Goal: Task Accomplishment & Management: Manage account settings

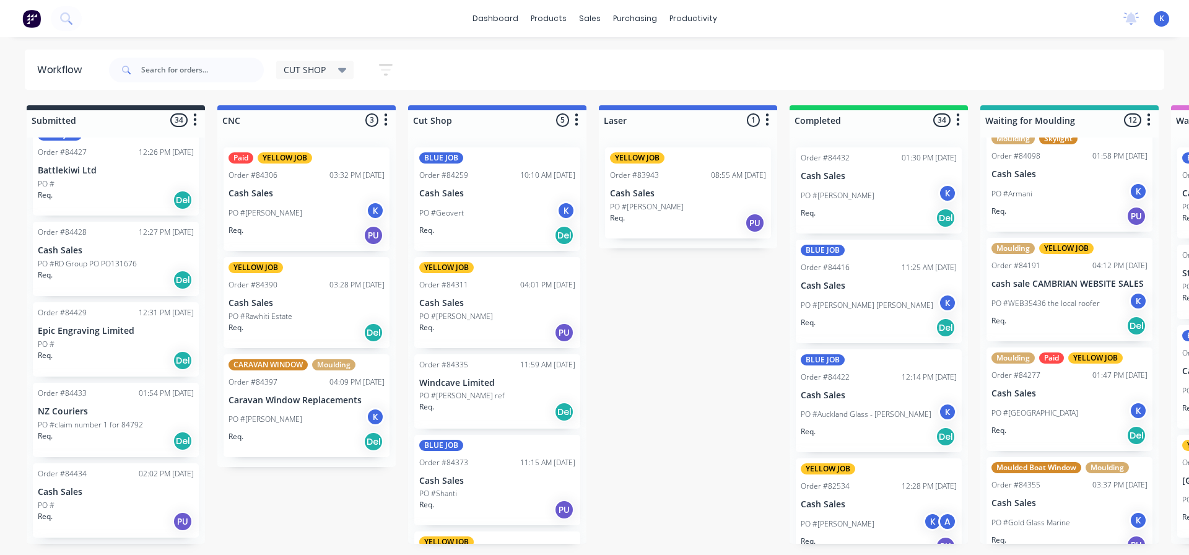
scroll to position [906, 0]
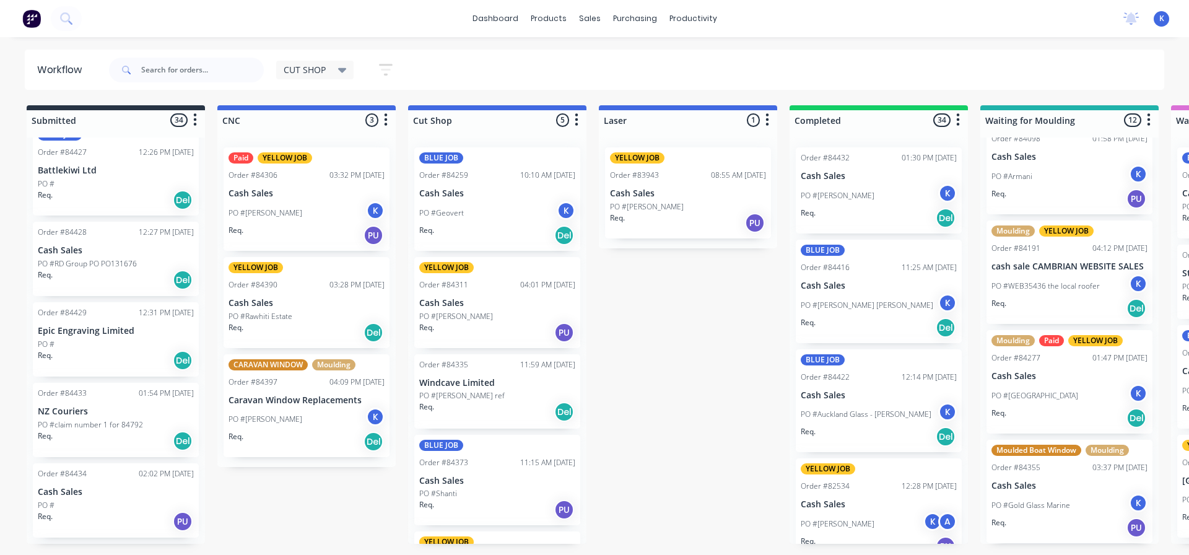
click at [1021, 371] on p "Cash Sales" at bounding box center [1070, 376] width 156 height 11
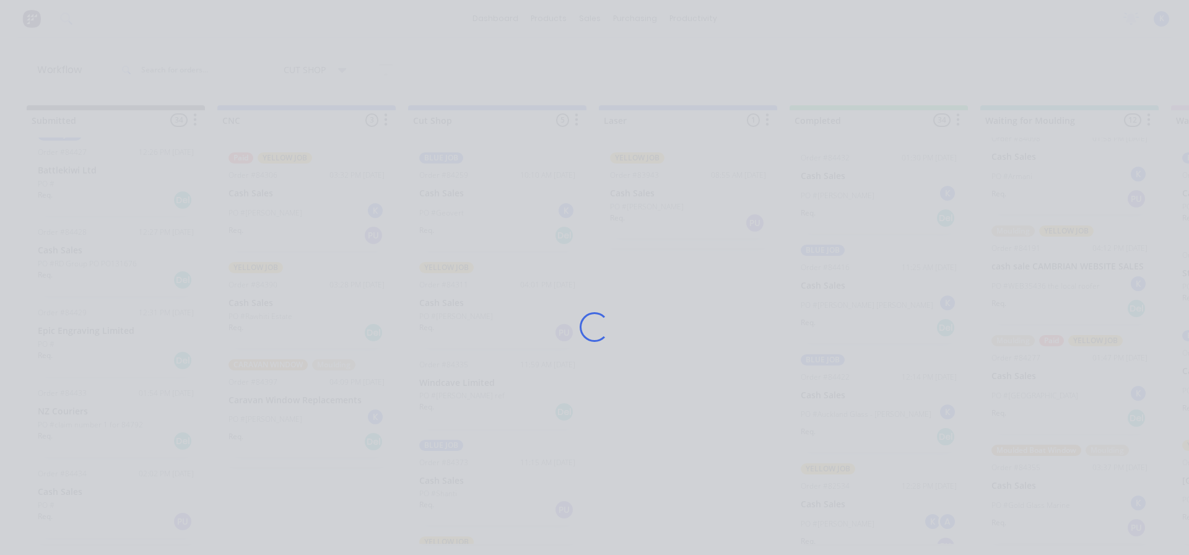
click at [1021, 371] on div "Loading..." at bounding box center [594, 327] width 991 height 555
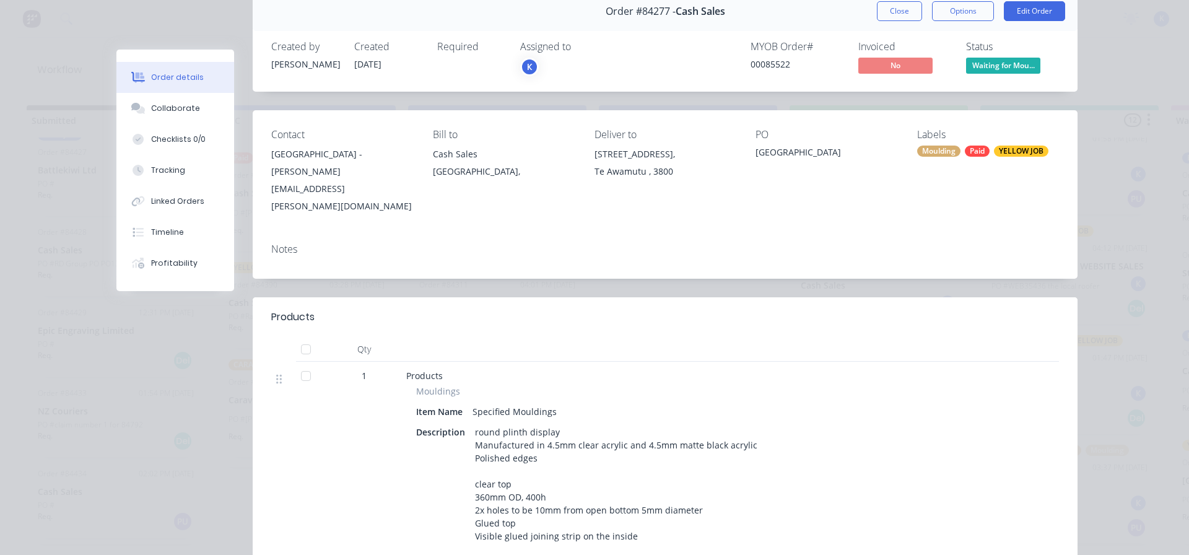
scroll to position [0, 0]
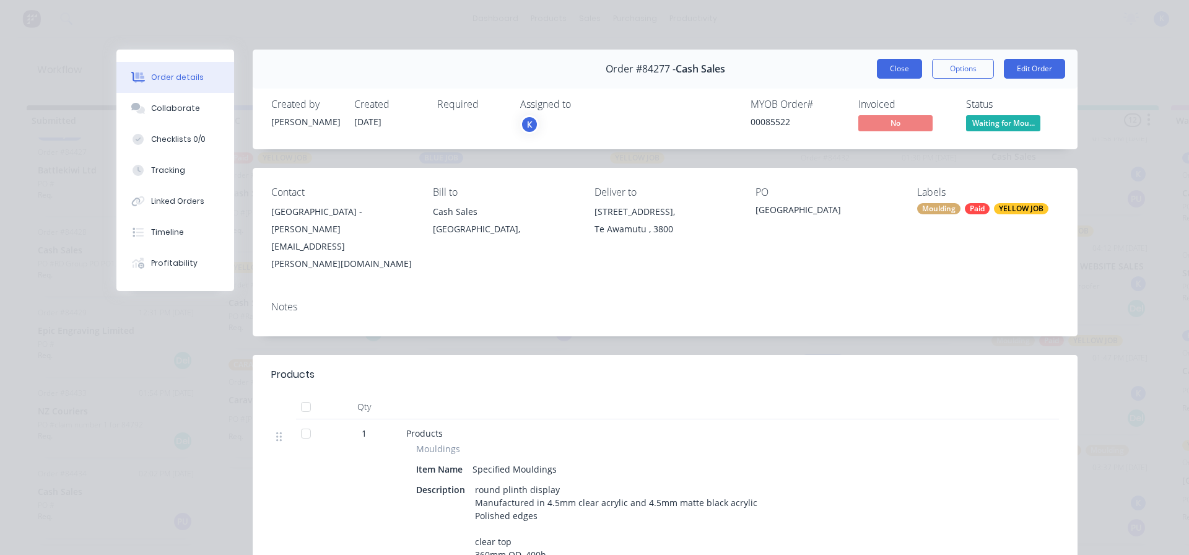
click at [888, 69] on button "Close" at bounding box center [899, 69] width 45 height 20
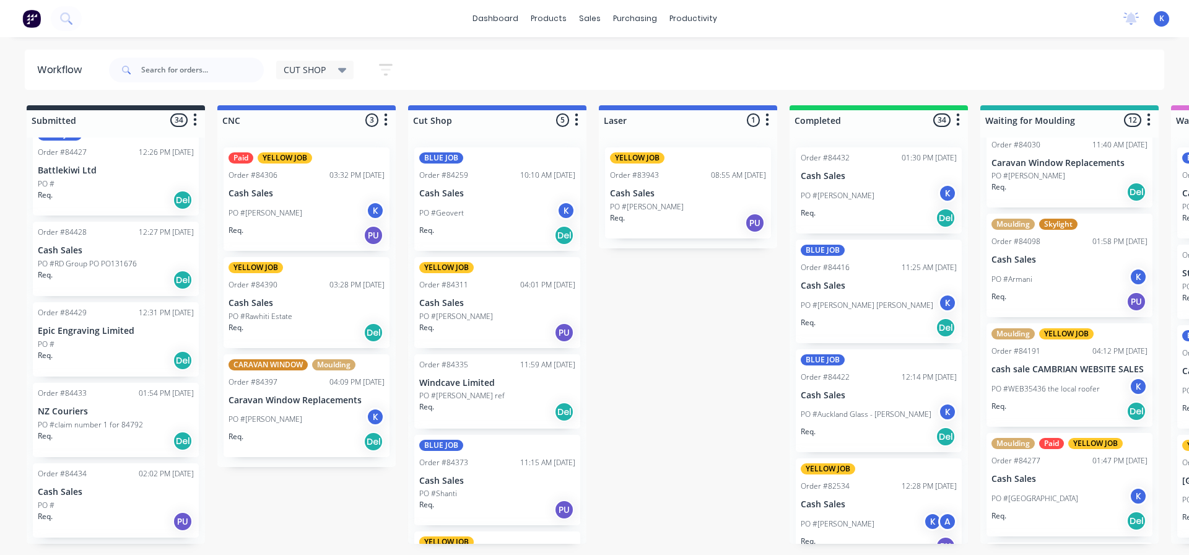
scroll to position [782, 0]
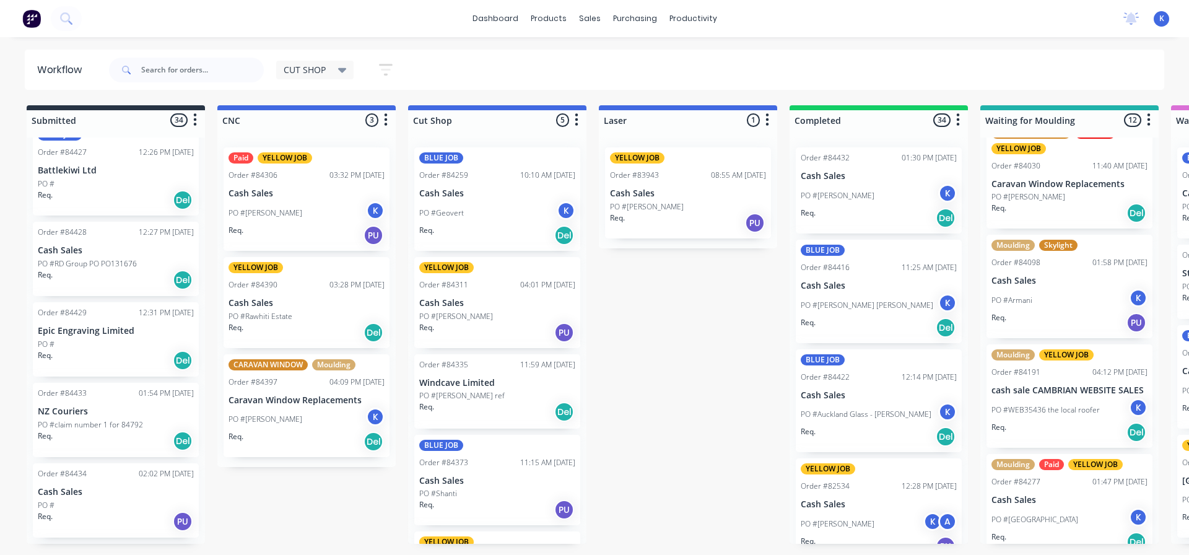
click at [1011, 292] on div "PO #Armani K" at bounding box center [1070, 301] width 156 height 24
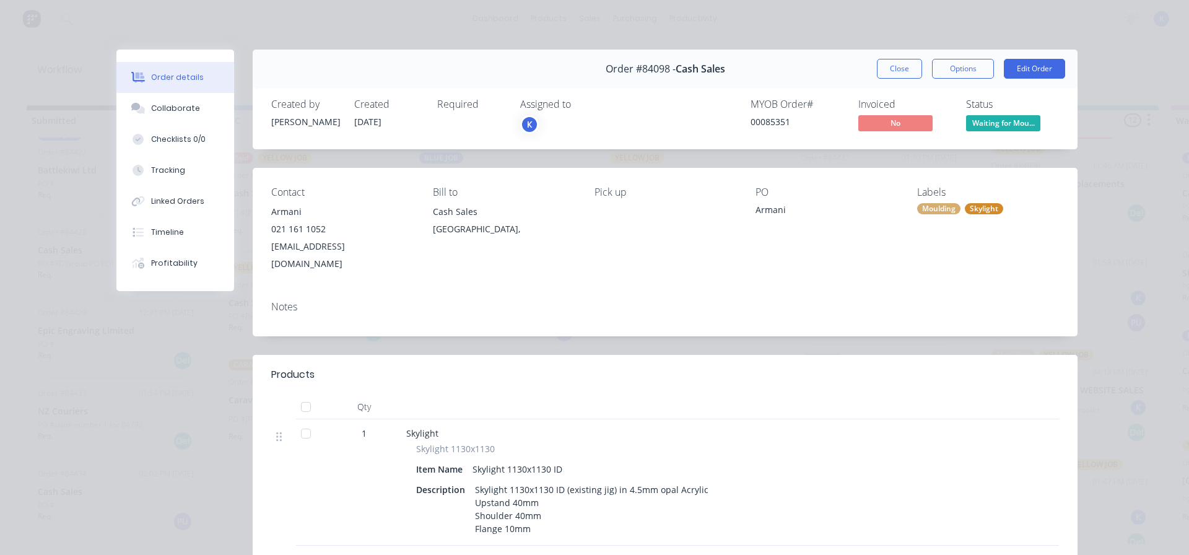
click at [882, 69] on button "Close" at bounding box center [899, 69] width 45 height 20
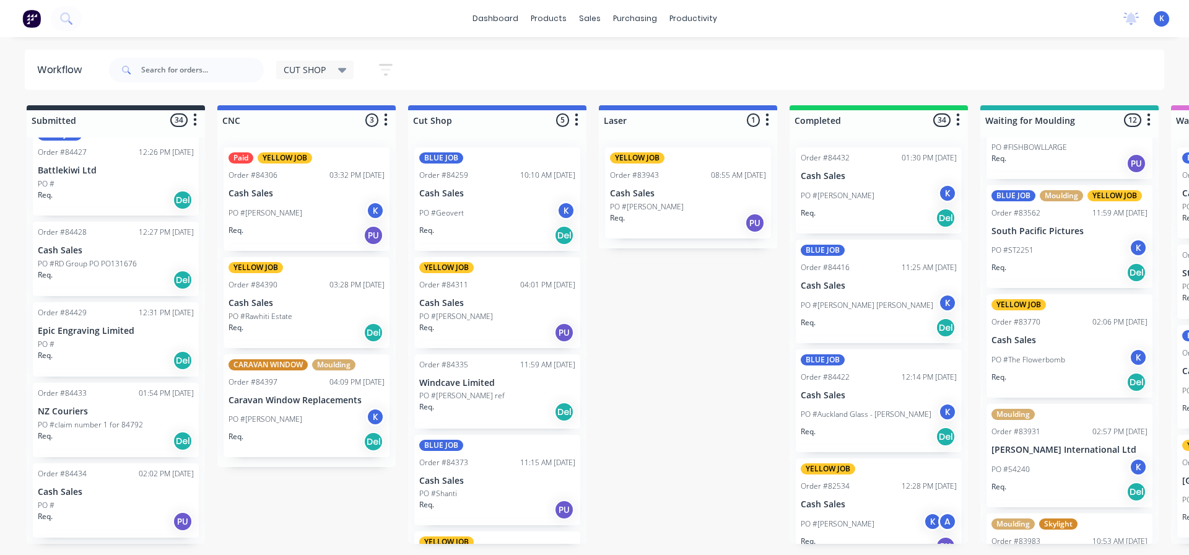
scroll to position [163, 0]
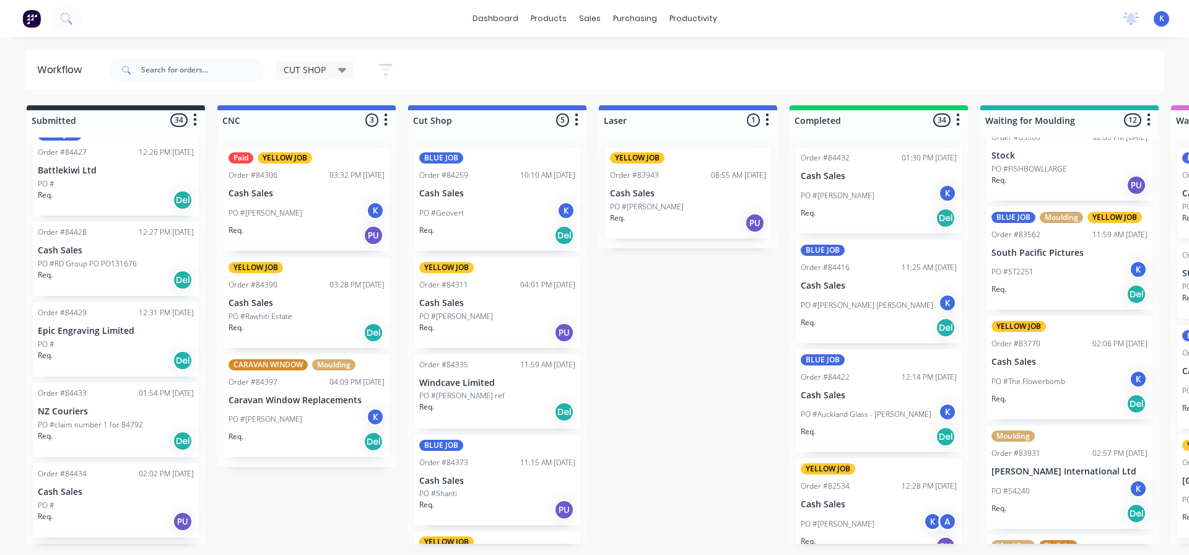
click at [1016, 252] on p "South Pacific Pictures" at bounding box center [1070, 253] width 156 height 11
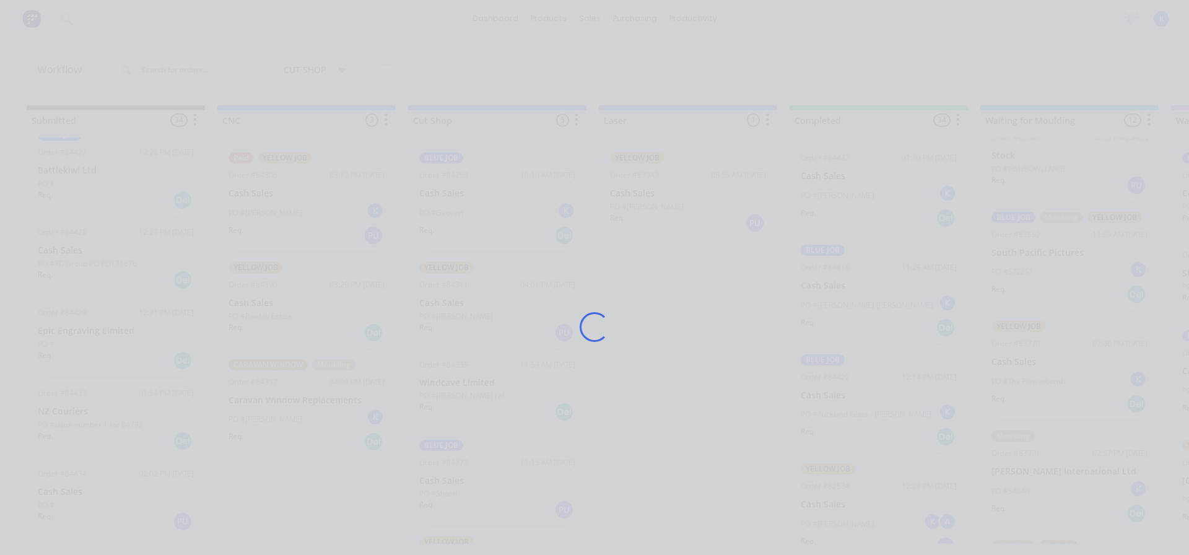
click at [1016, 252] on div "Loading..." at bounding box center [594, 327] width 991 height 555
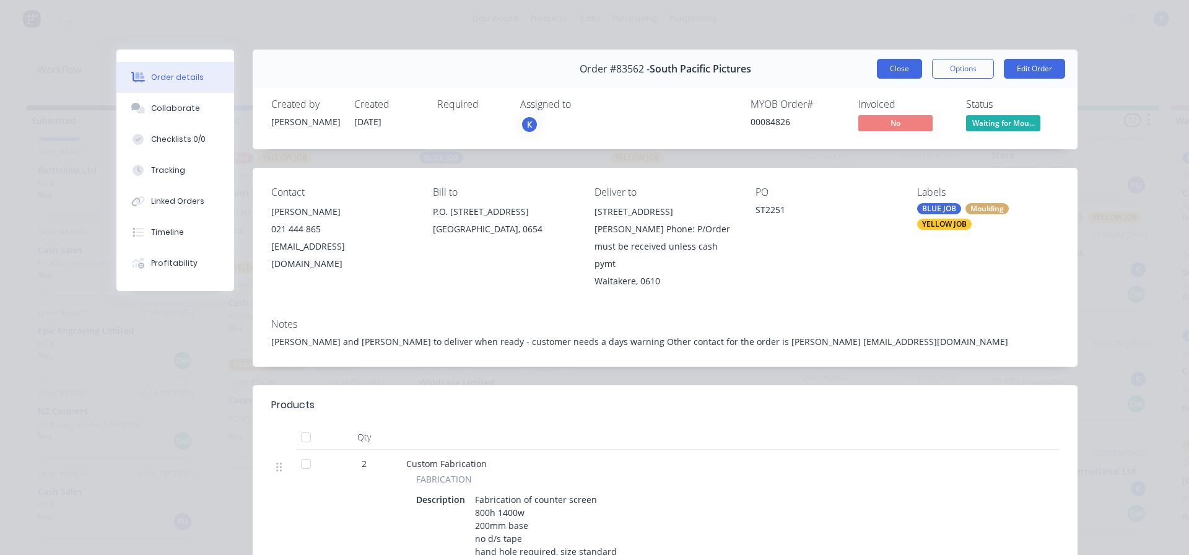
click at [878, 64] on button "Close" at bounding box center [899, 69] width 45 height 20
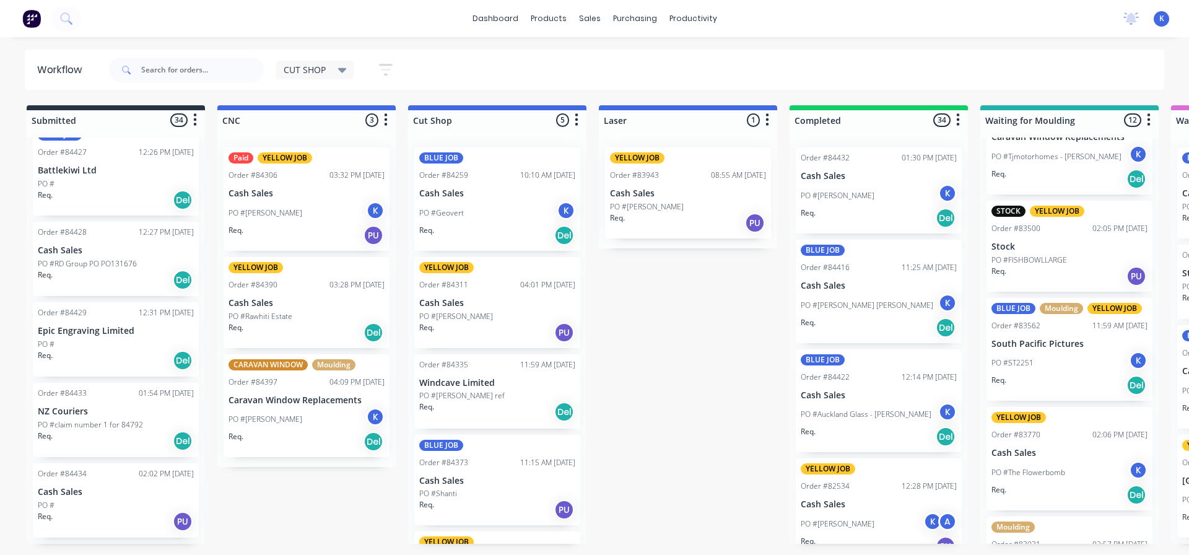
scroll to position [186, 0]
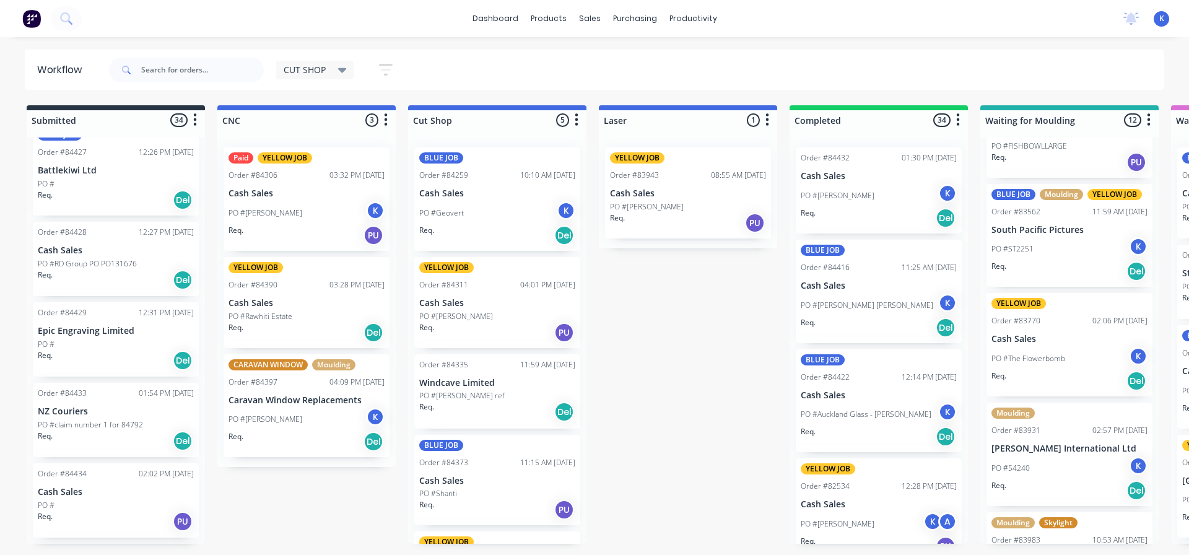
click at [1031, 348] on div "PO #The Flowerbomb K" at bounding box center [1070, 359] width 156 height 24
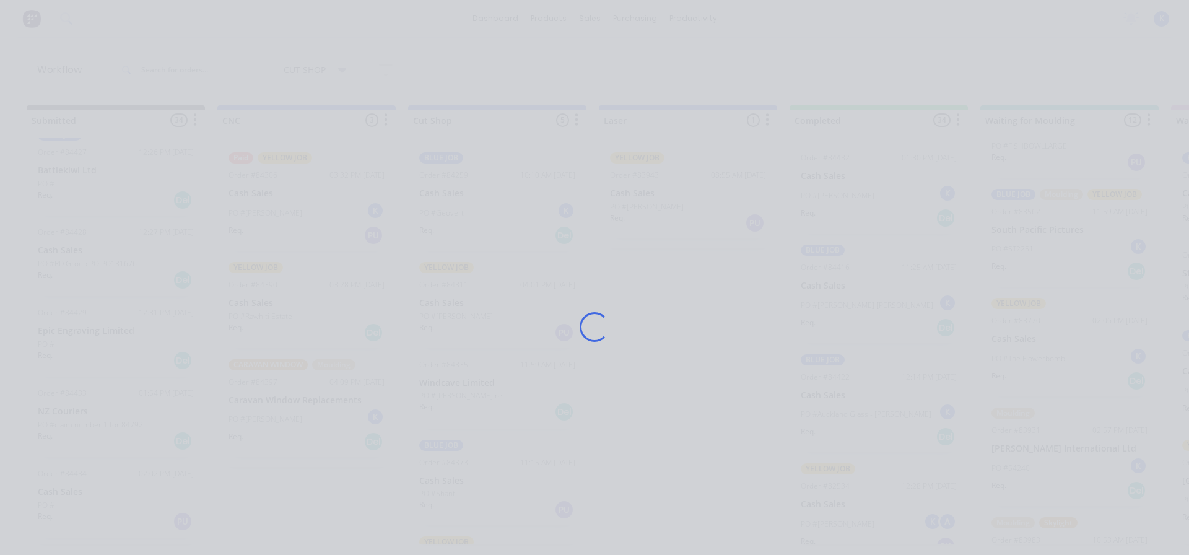
click at [1030, 348] on div "Loading..." at bounding box center [594, 327] width 991 height 555
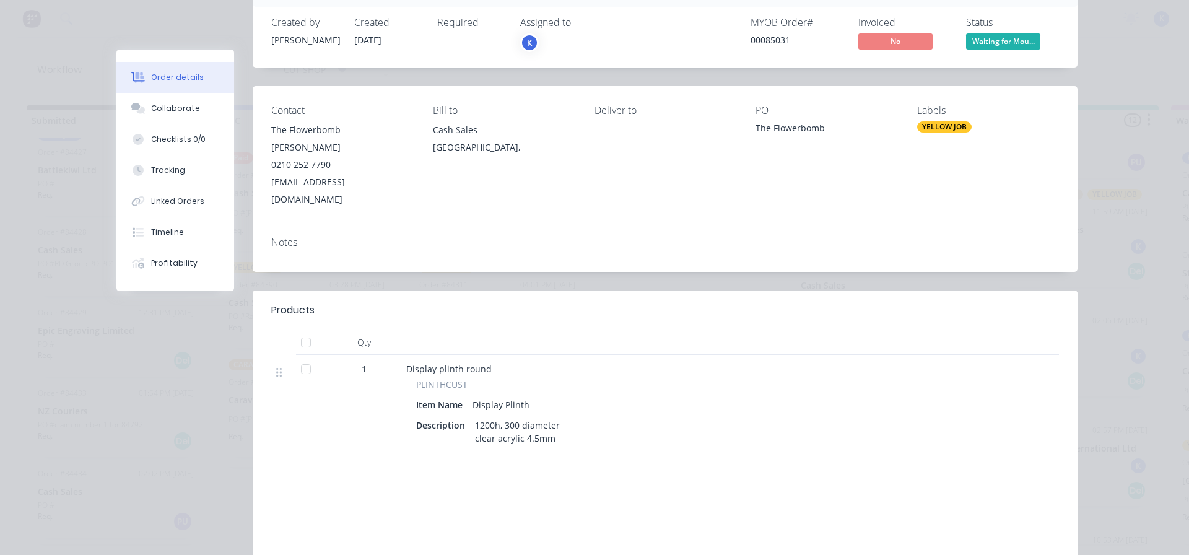
scroll to position [0, 0]
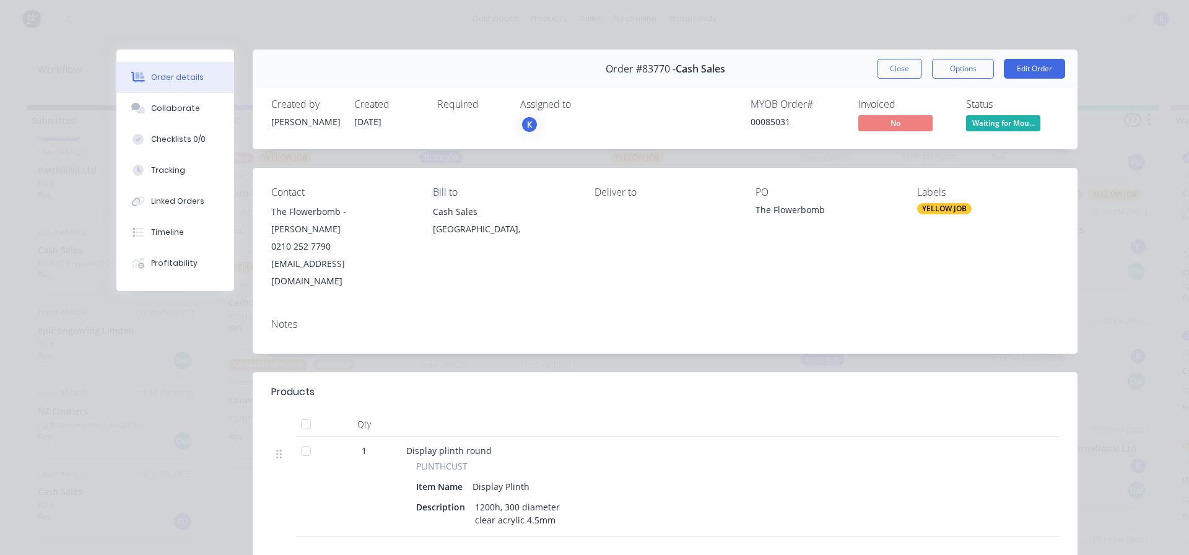
drag, startPoint x: 904, startPoint y: 73, endPoint x: 889, endPoint y: 63, distance: 18.4
click at [903, 73] on button "Close" at bounding box center [899, 69] width 45 height 20
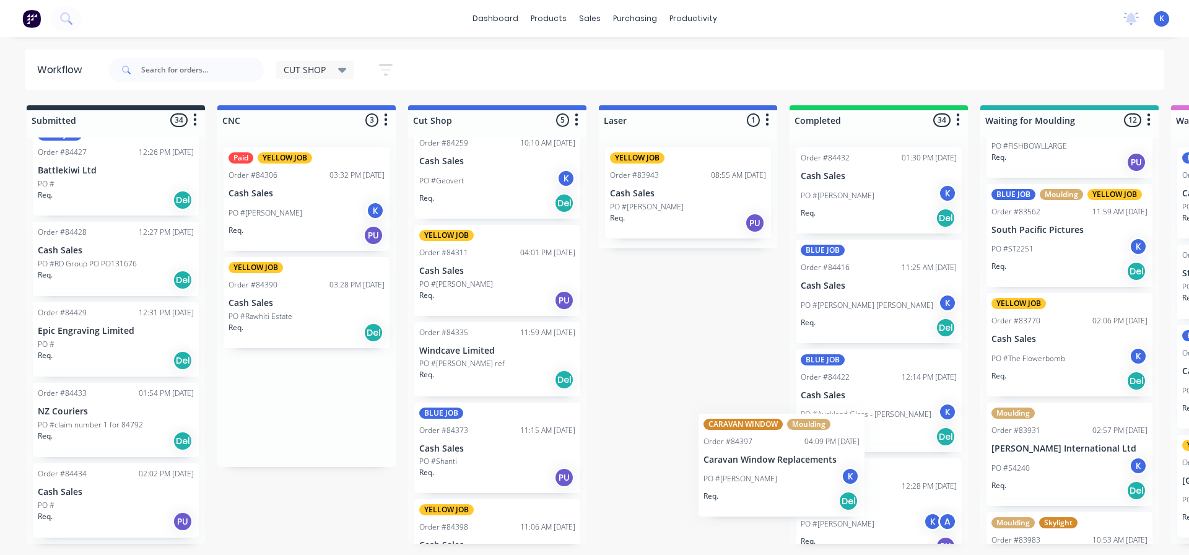
scroll to position [1, 0]
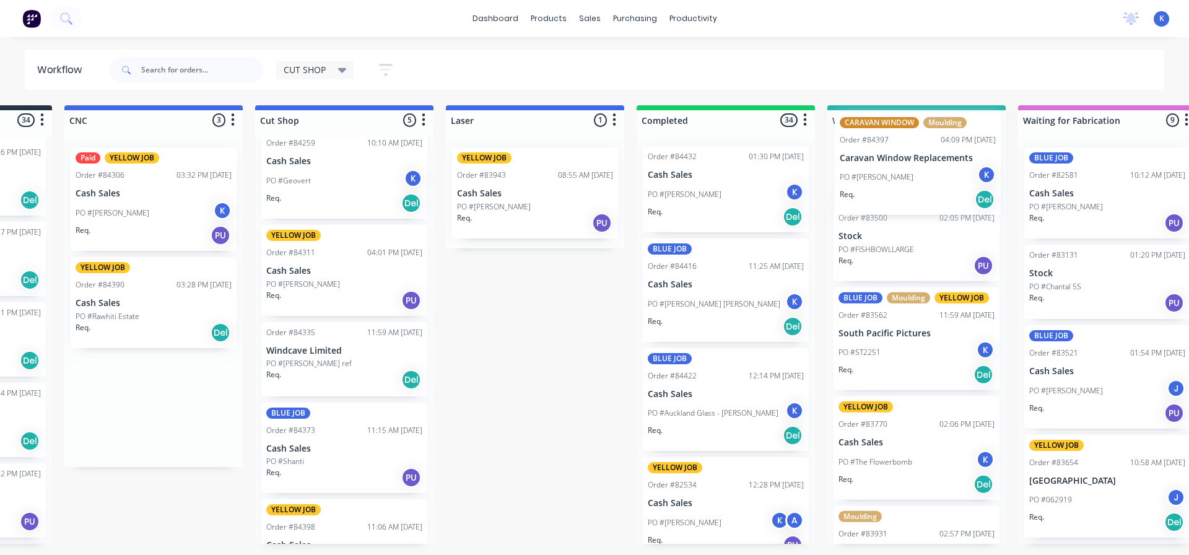
drag, startPoint x: 260, startPoint y: 399, endPoint x: 875, endPoint y: 160, distance: 659.7
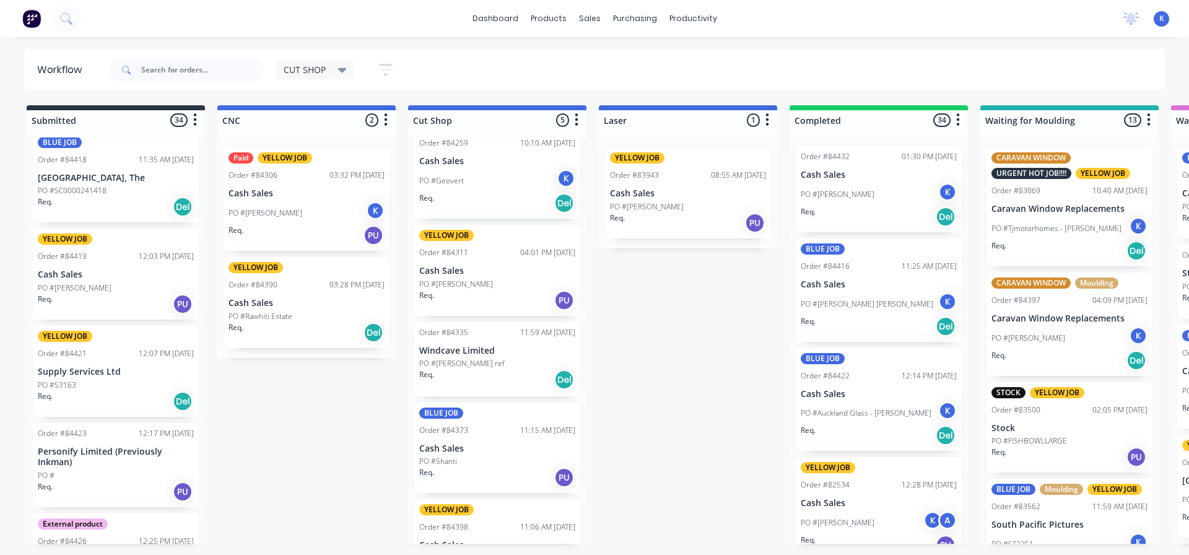
scroll to position [2216, 0]
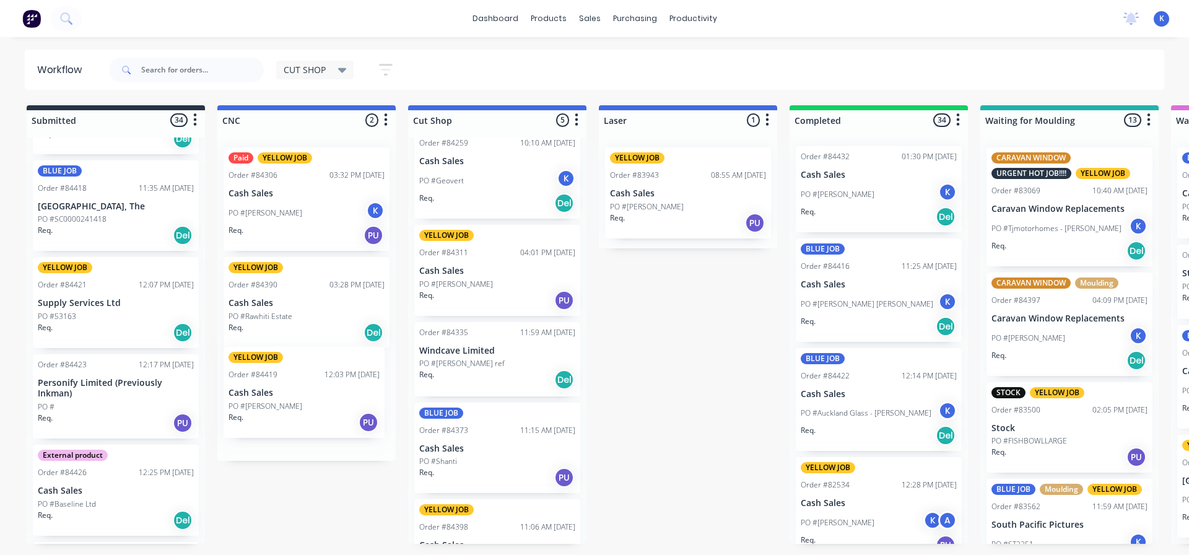
drag, startPoint x: 70, startPoint y: 267, endPoint x: 264, endPoint y: 393, distance: 231.1
click at [268, 398] on p "Cash Sales" at bounding box center [307, 400] width 156 height 11
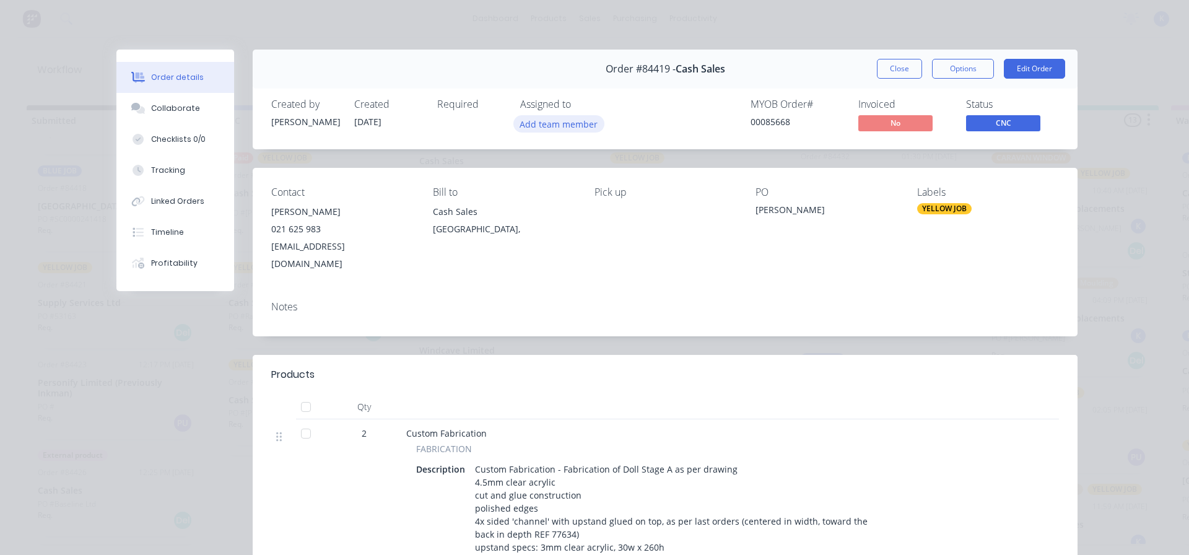
click at [554, 120] on button "Add team member" at bounding box center [558, 123] width 91 height 17
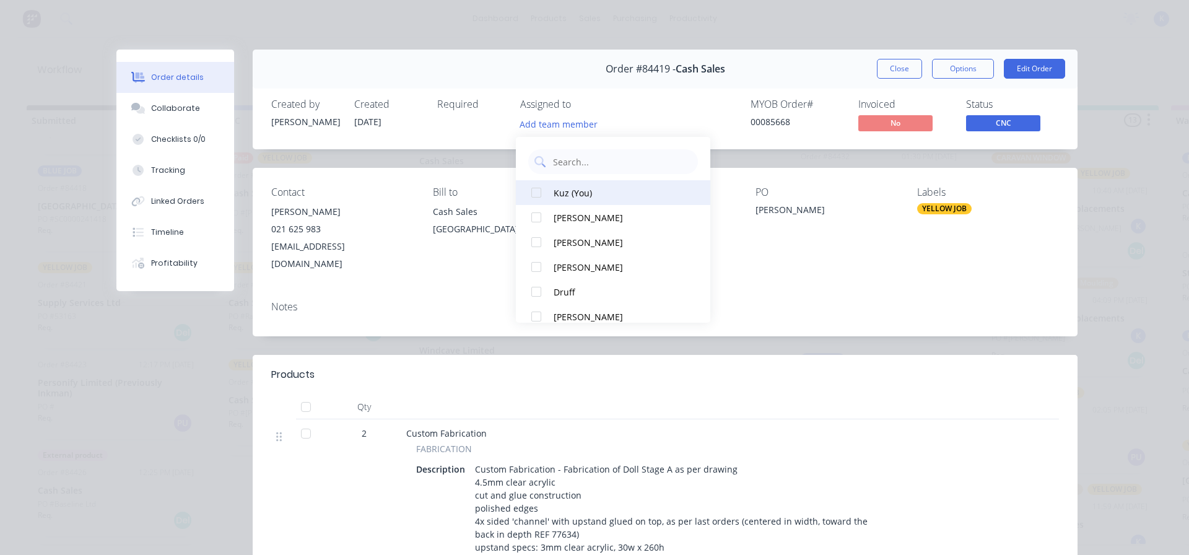
click at [536, 191] on div at bounding box center [536, 192] width 25 height 25
click at [899, 68] on button "Close" at bounding box center [899, 69] width 45 height 20
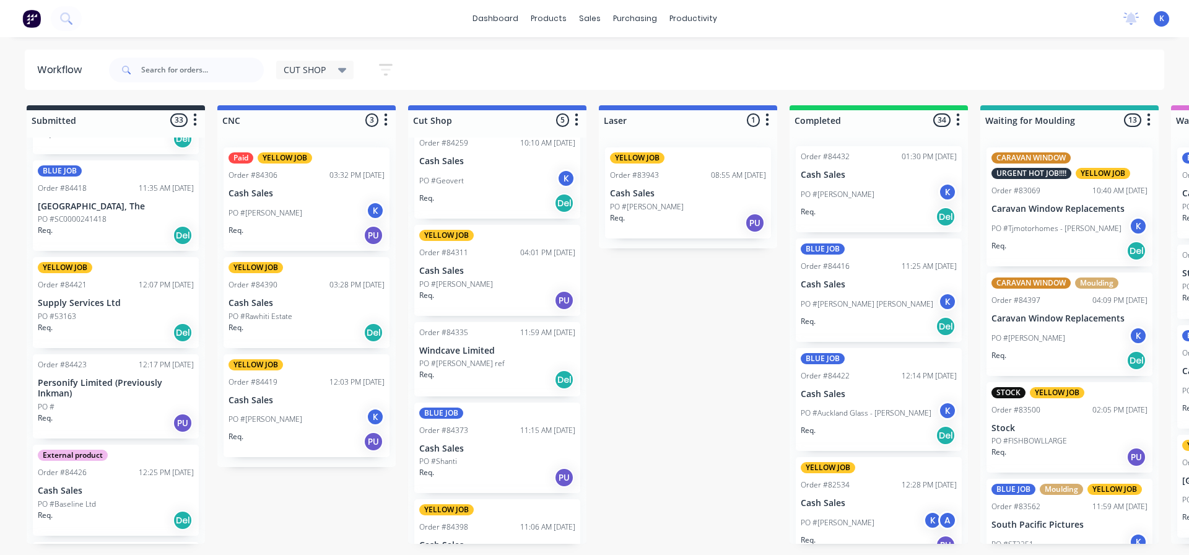
click at [68, 298] on p "Supply Services Ltd" at bounding box center [116, 303] width 156 height 11
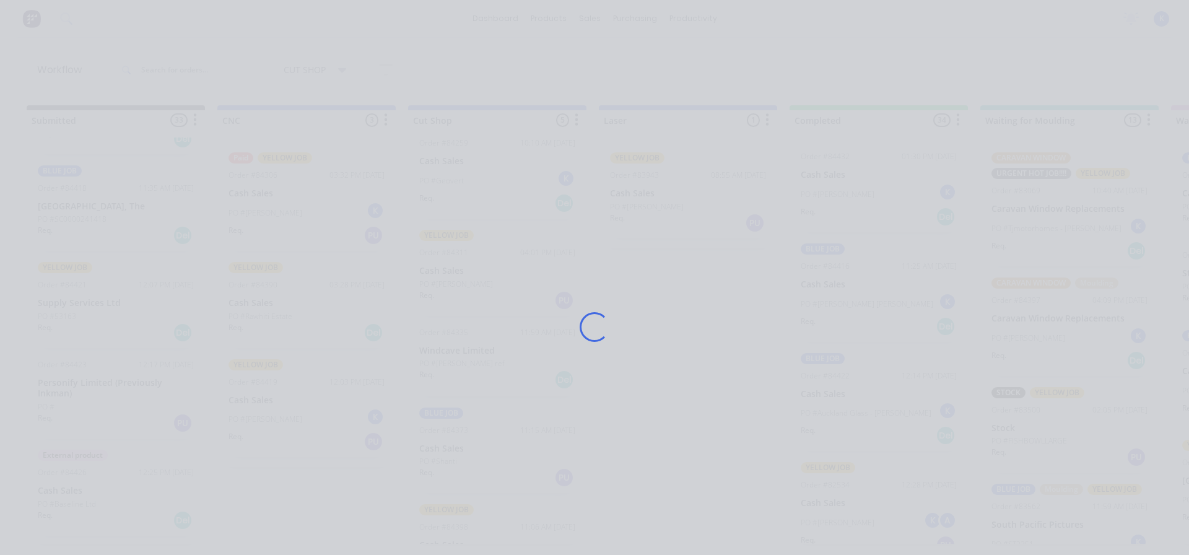
click at [68, 275] on div "Loading..." at bounding box center [594, 277] width 1189 height 555
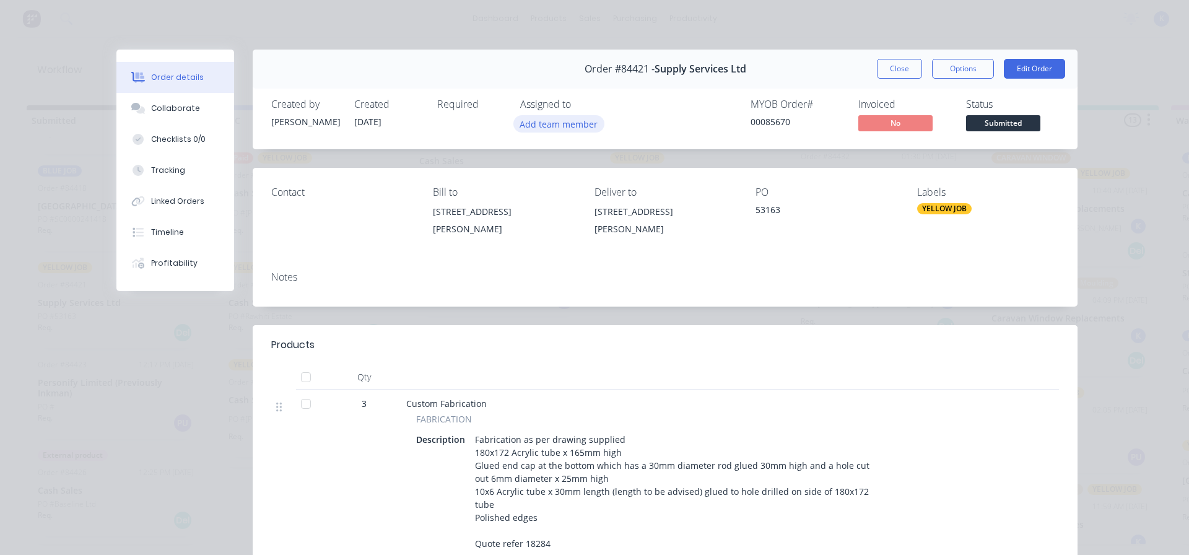
click at [553, 126] on button "Add team member" at bounding box center [558, 123] width 91 height 17
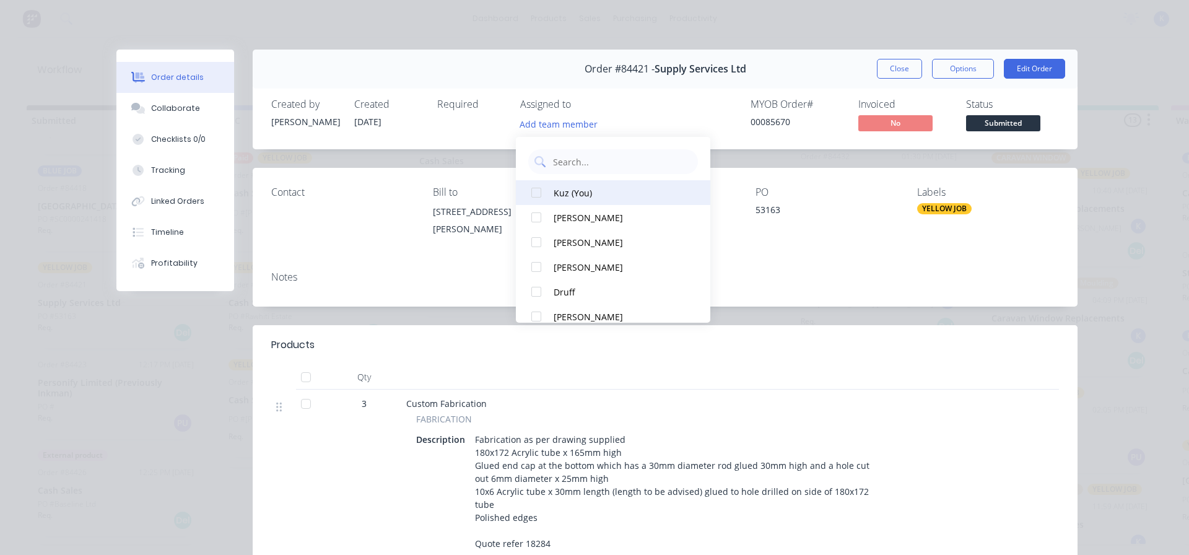
drag, startPoint x: 531, startPoint y: 184, endPoint x: 596, endPoint y: 190, distance: 65.9
click at [533, 183] on div at bounding box center [536, 192] width 25 height 25
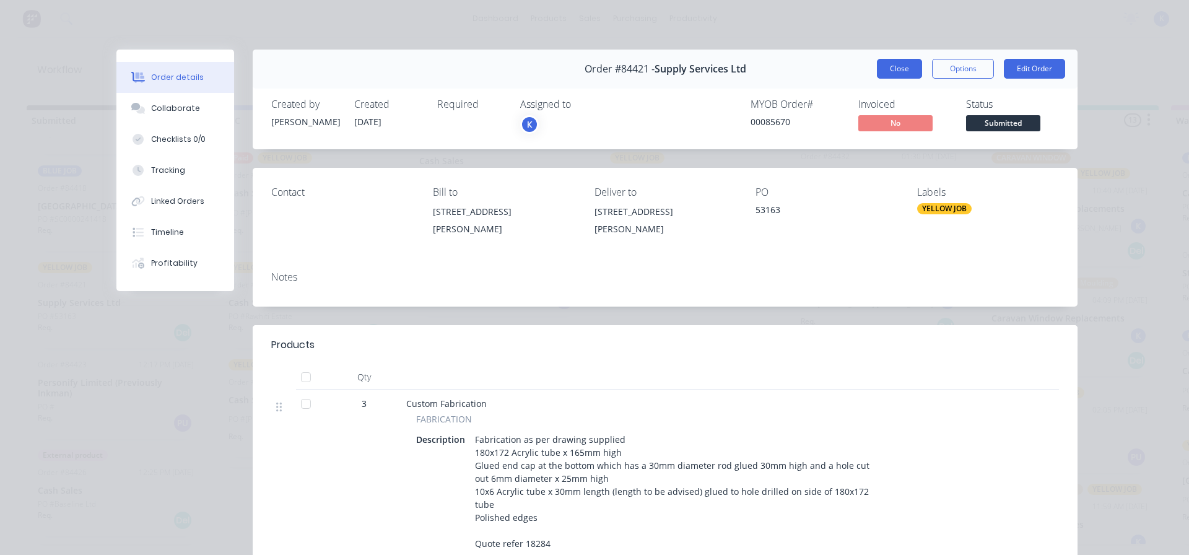
click at [893, 70] on button "Close" at bounding box center [899, 69] width 45 height 20
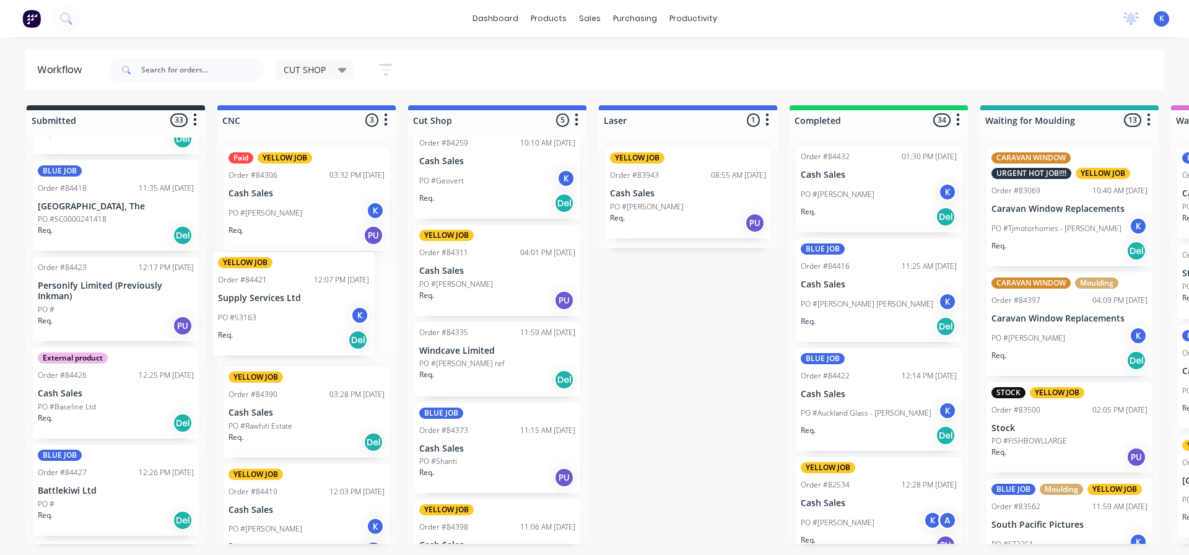
scroll to position [30, 0]
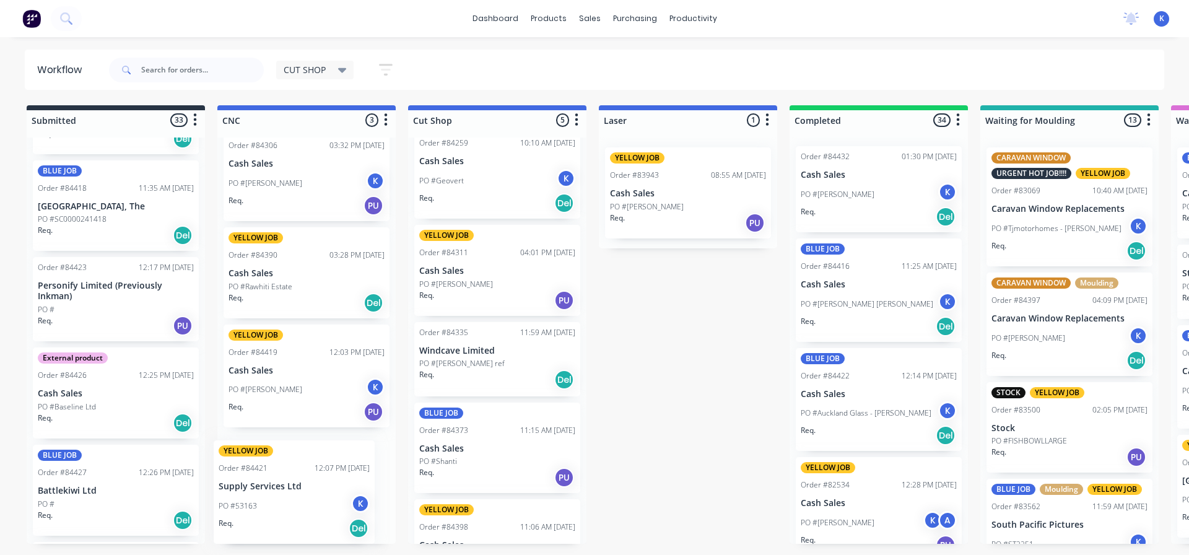
drag, startPoint x: 56, startPoint y: 280, endPoint x: 233, endPoint y: 487, distance: 272.4
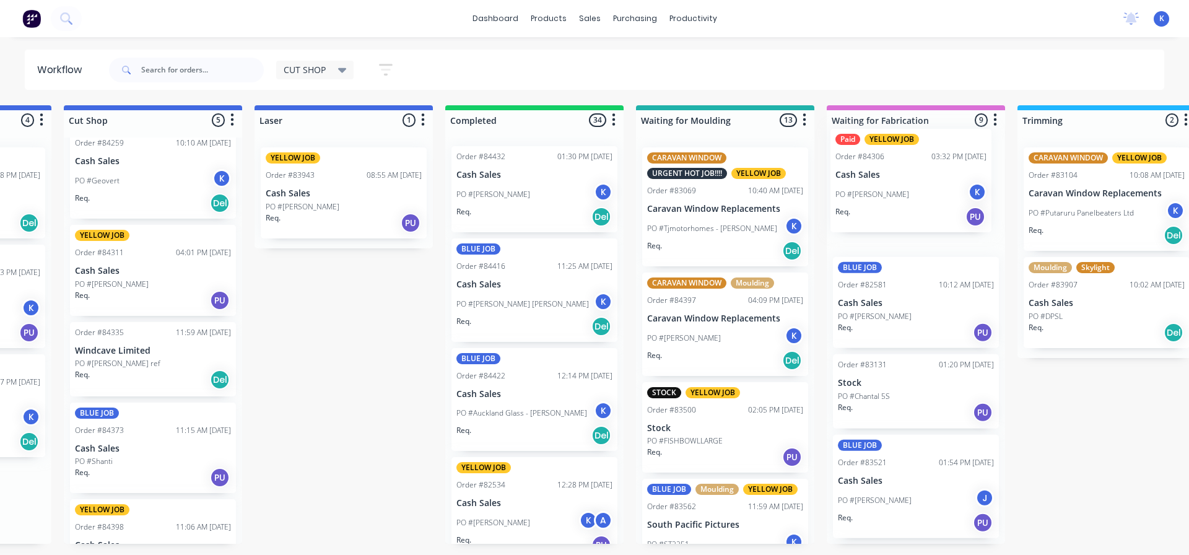
scroll to position [0, 349]
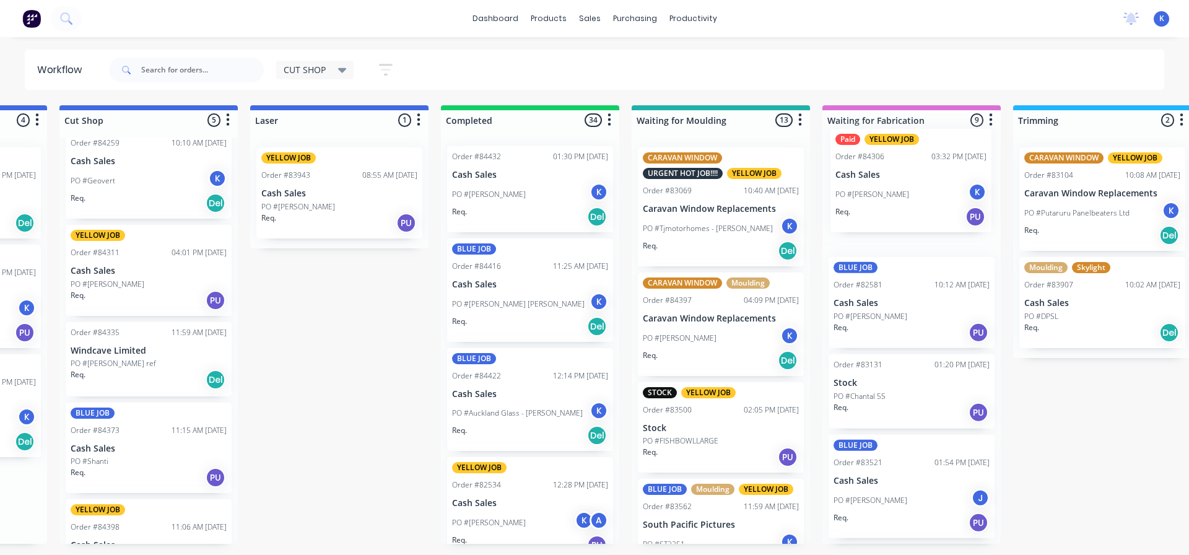
drag, startPoint x: 261, startPoint y: 196, endPoint x: 867, endPoint y: 175, distance: 605.5
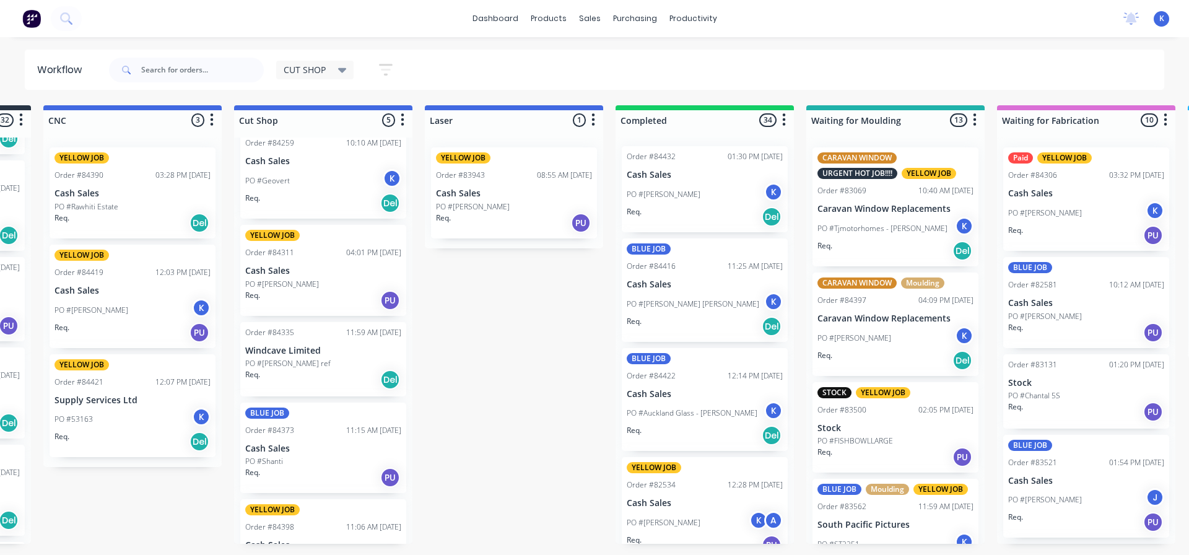
scroll to position [0, 0]
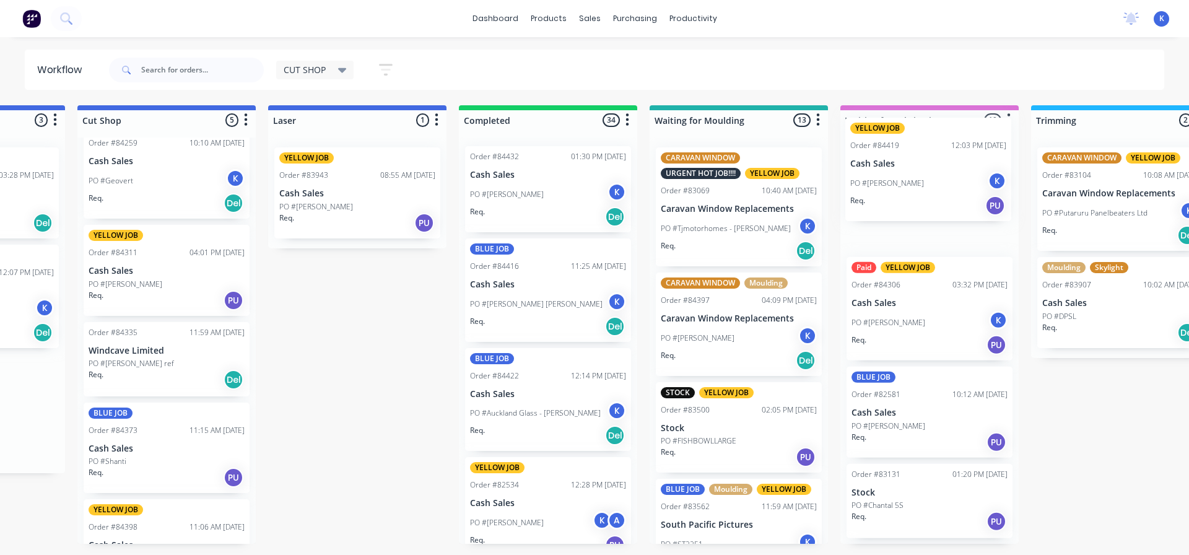
drag, startPoint x: 260, startPoint y: 295, endPoint x: 885, endPoint y: 170, distance: 637.5
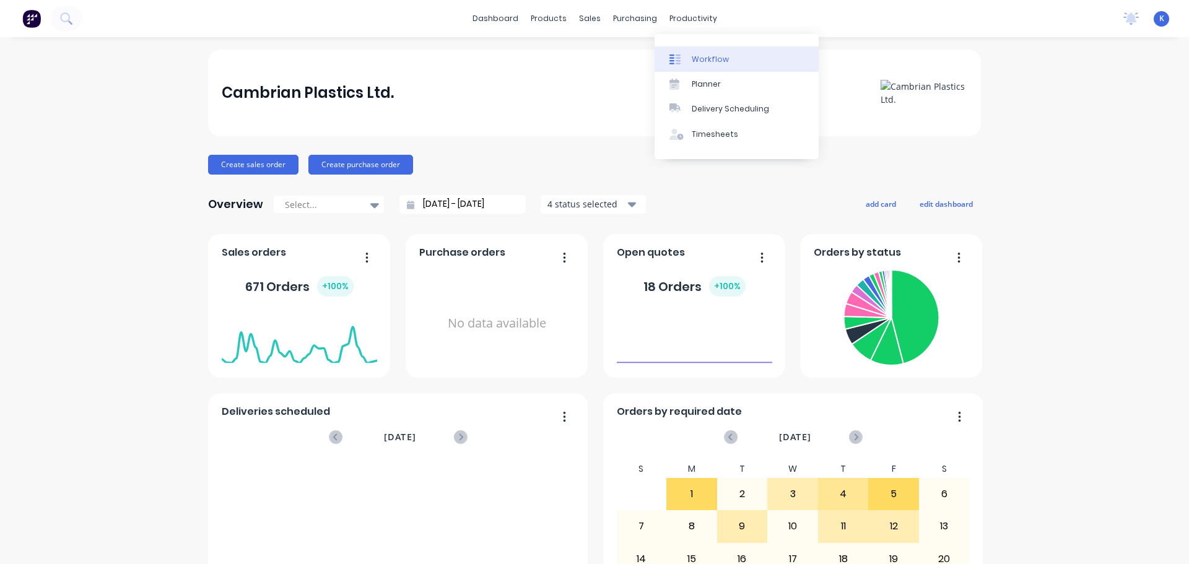
click at [707, 61] on div "Workflow" at bounding box center [710, 59] width 37 height 11
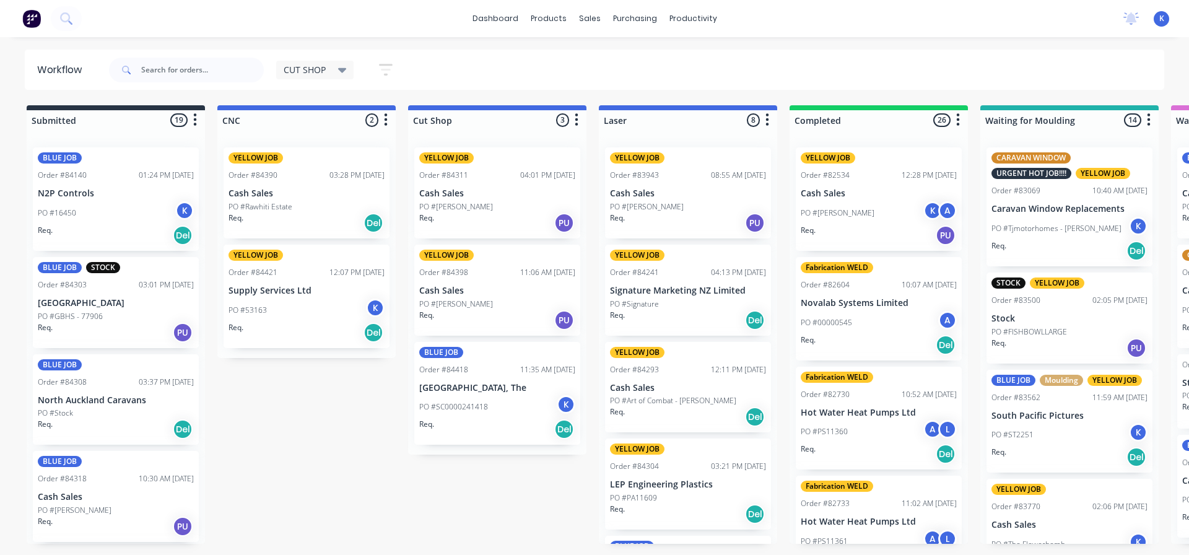
drag, startPoint x: 307, startPoint y: 400, endPoint x: 297, endPoint y: 396, distance: 10.0
